Goal: Browse casually

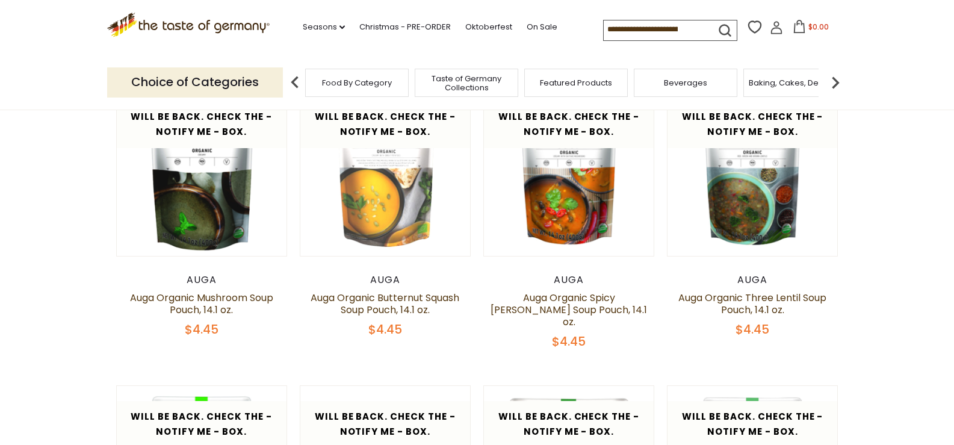
scroll to position [136, 0]
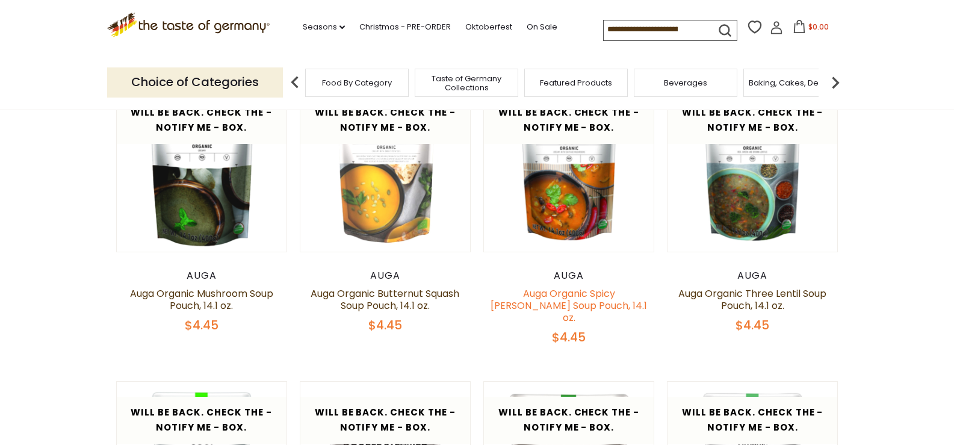
click at [572, 317] on link "Auga Organic Spicy [PERSON_NAME] Soup Pouch, 14.1 oz." at bounding box center [569, 306] width 157 height 38
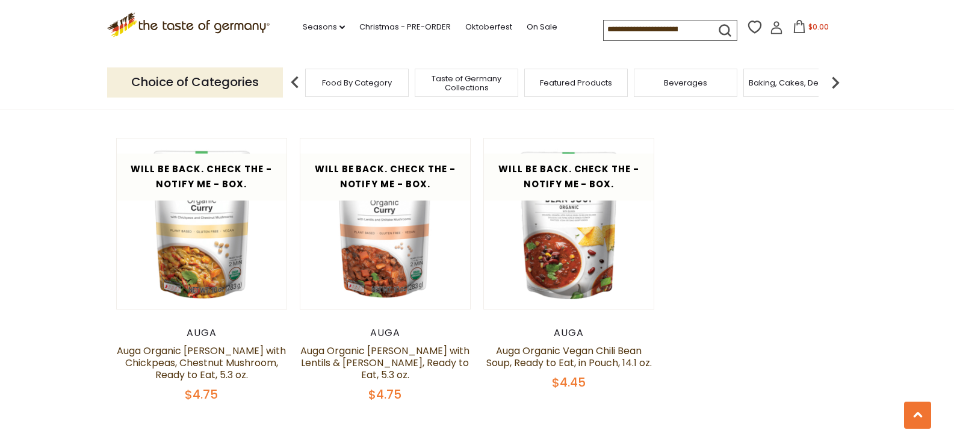
scroll to position [703, 0]
